Goal: Task Accomplishment & Management: Manage account settings

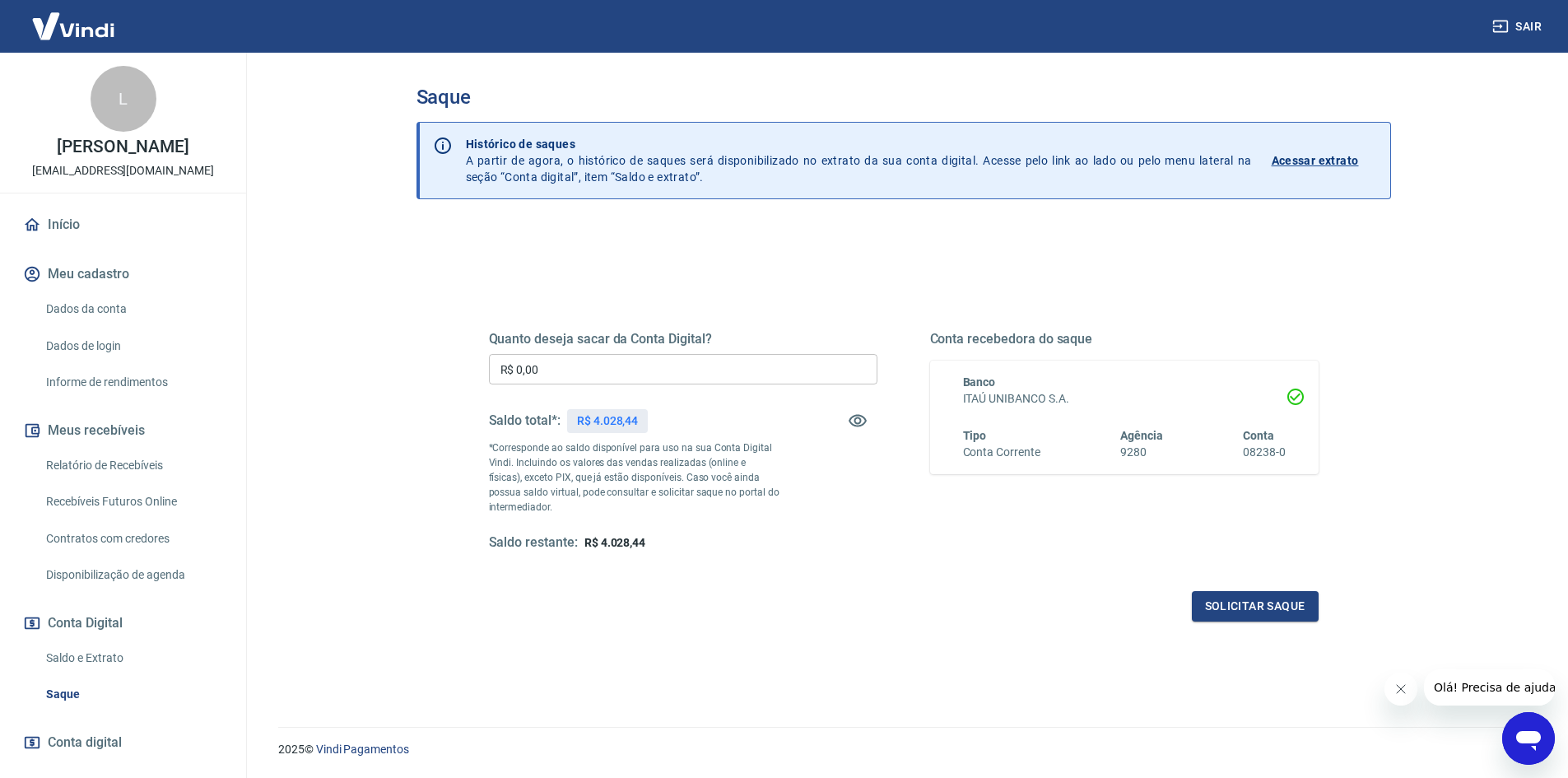
click at [620, 358] on input "R$ 0,00" at bounding box center [683, 369] width 388 height 30
type input "R$ 4.028,44"
click at [1238, 598] on button "Solicitar saque" at bounding box center [1255, 606] width 127 height 30
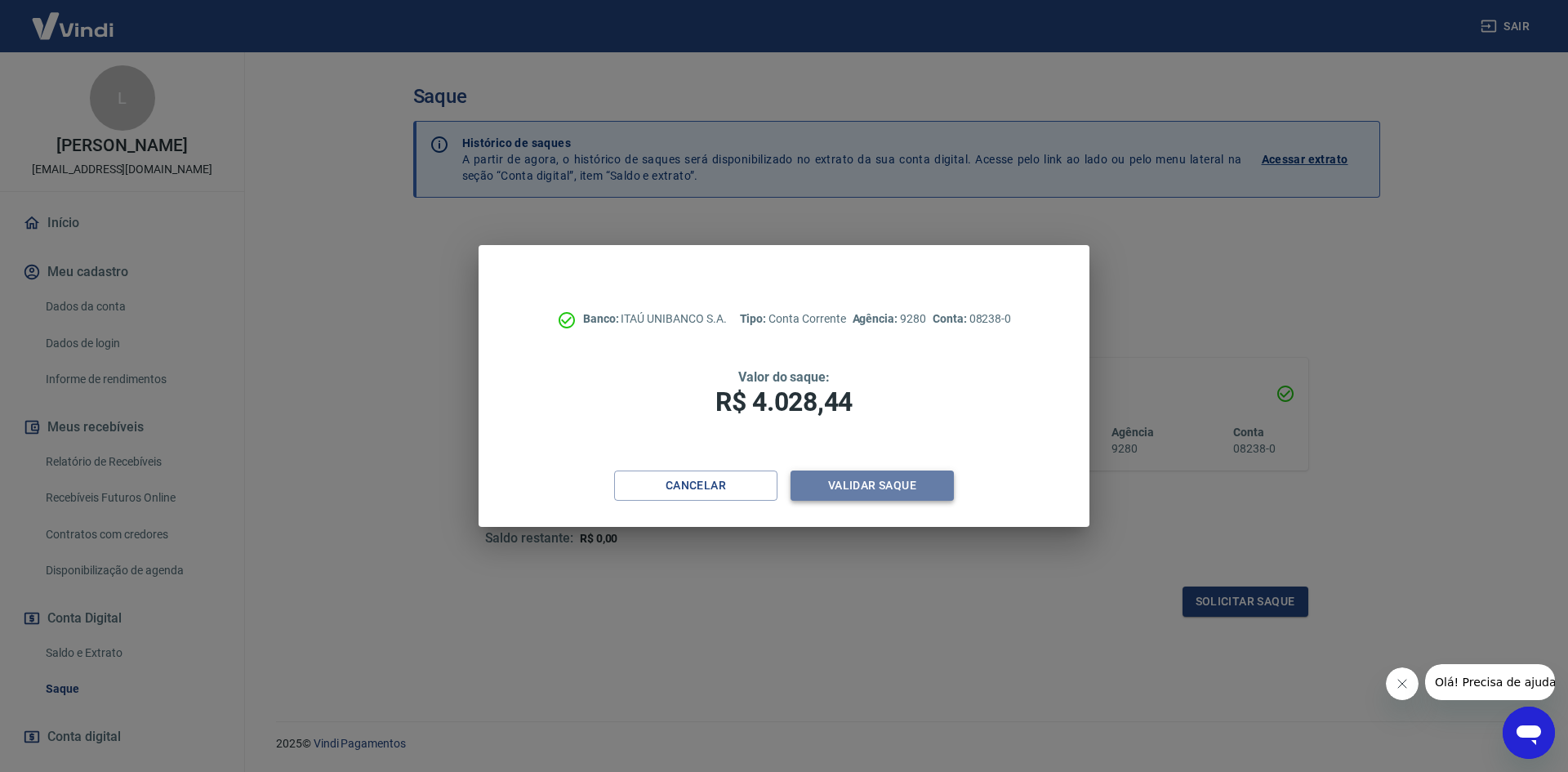
click at [846, 486] on button "Validar saque" at bounding box center [872, 485] width 163 height 30
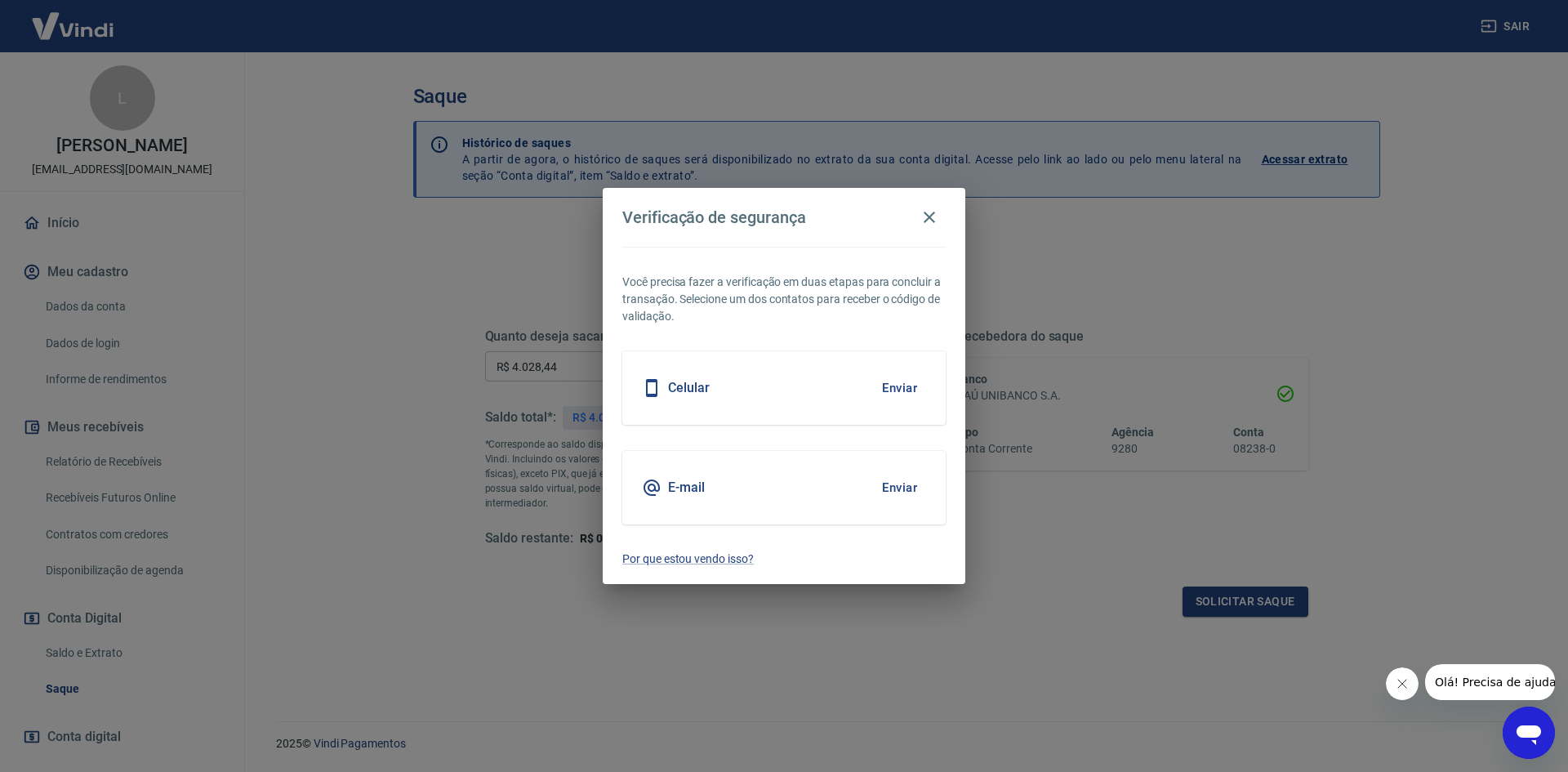
click at [881, 375] on button "Enviar" at bounding box center [899, 388] width 53 height 34
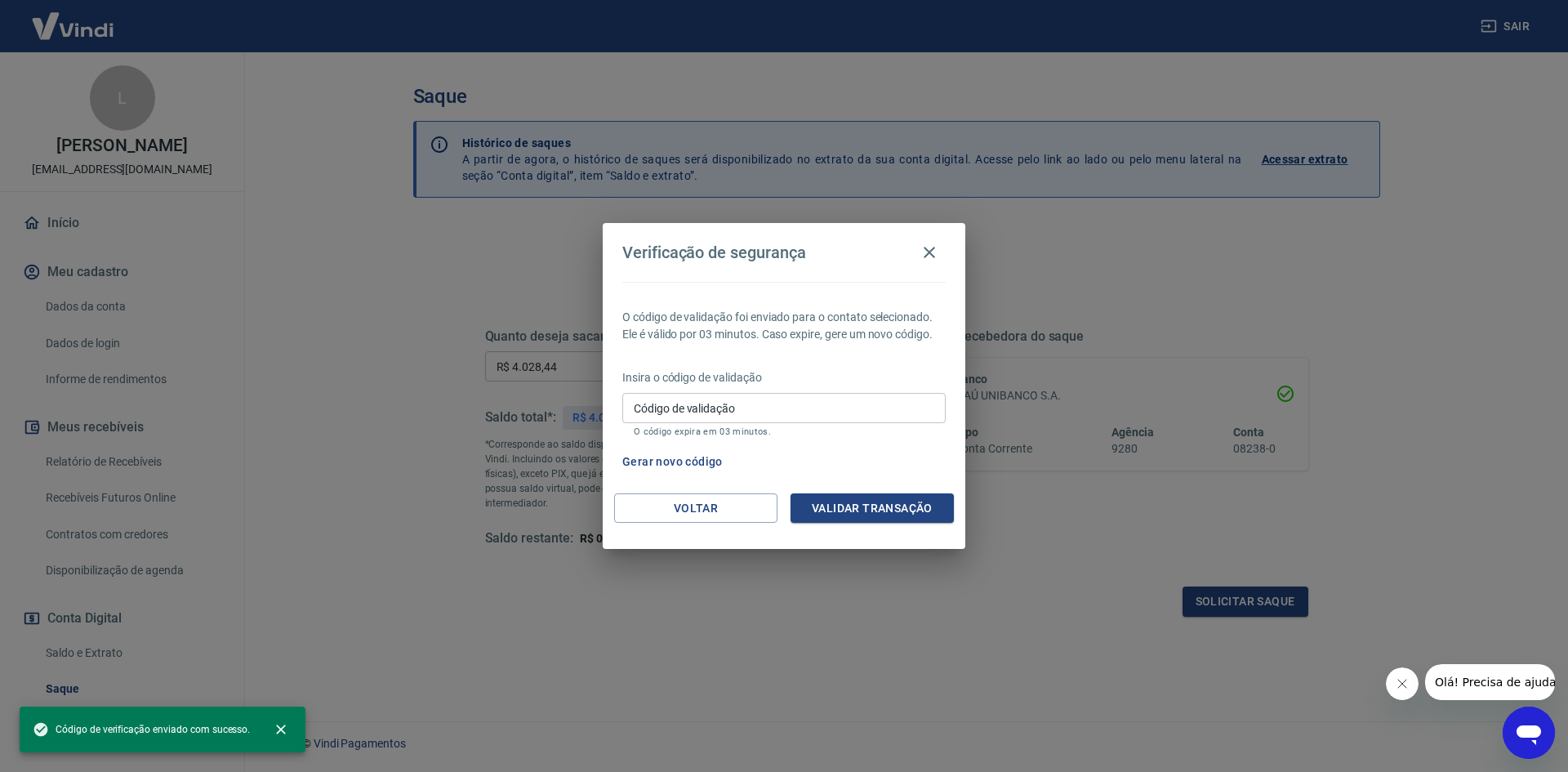
click at [829, 410] on input "Código de validação" at bounding box center [784, 408] width 323 height 30
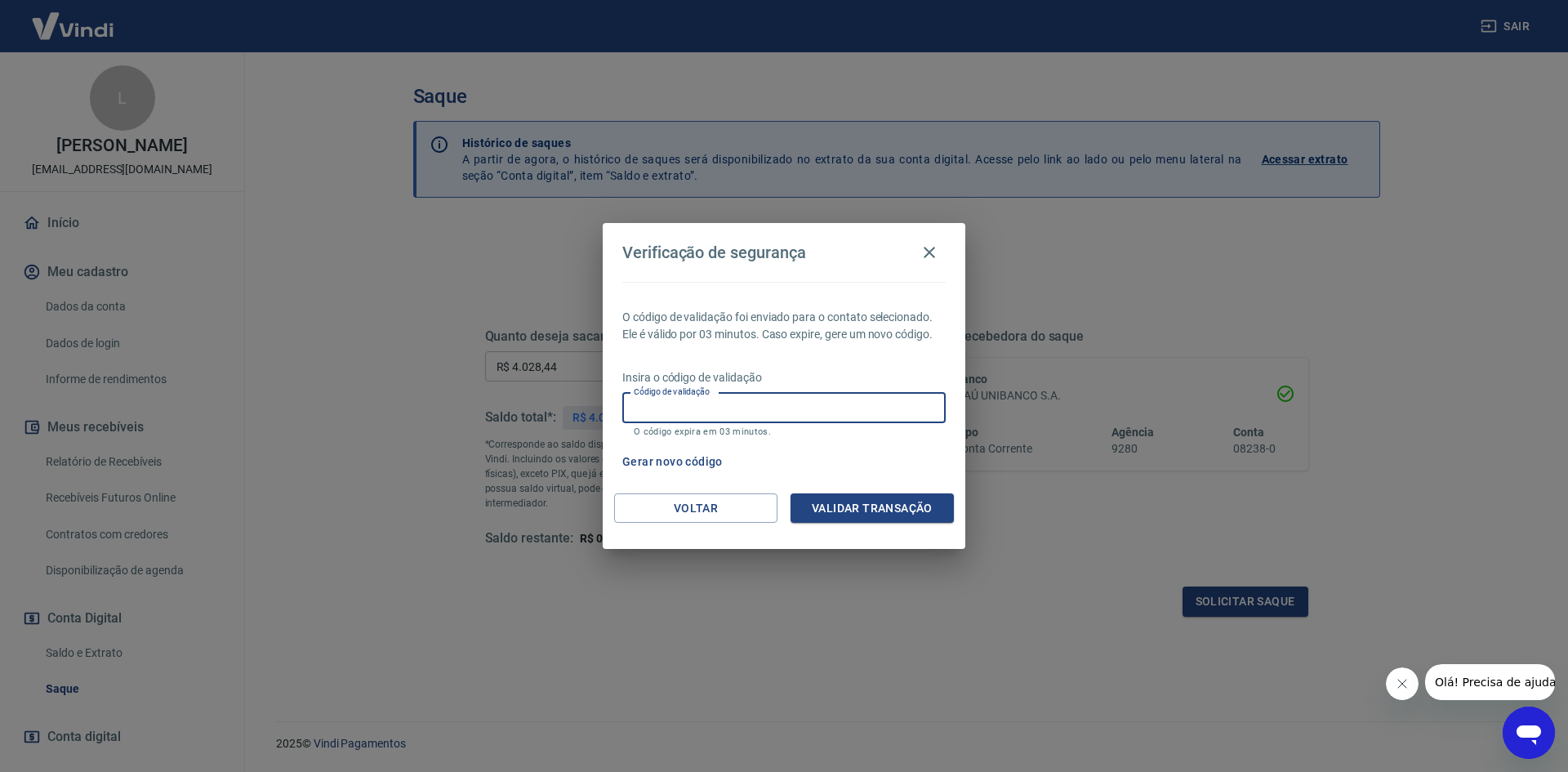
click at [817, 418] on input "Código de validação" at bounding box center [784, 408] width 323 height 30
type input "609386"
click at [838, 514] on button "Validar transação" at bounding box center [872, 509] width 163 height 30
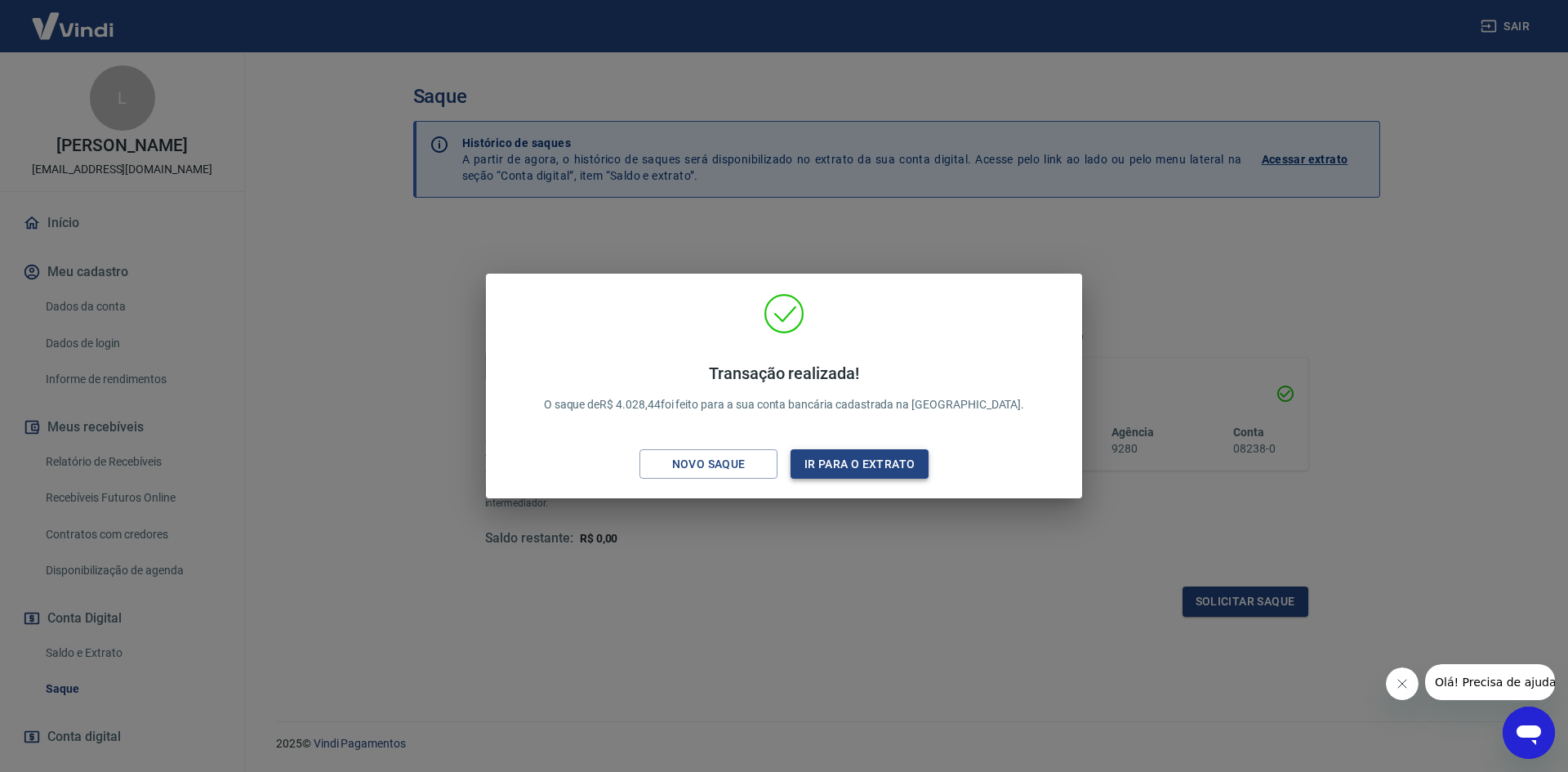
click at [856, 451] on button "Ir para o extrato" at bounding box center [859, 464] width 138 height 30
